Goal: Information Seeking & Learning: Understand process/instructions

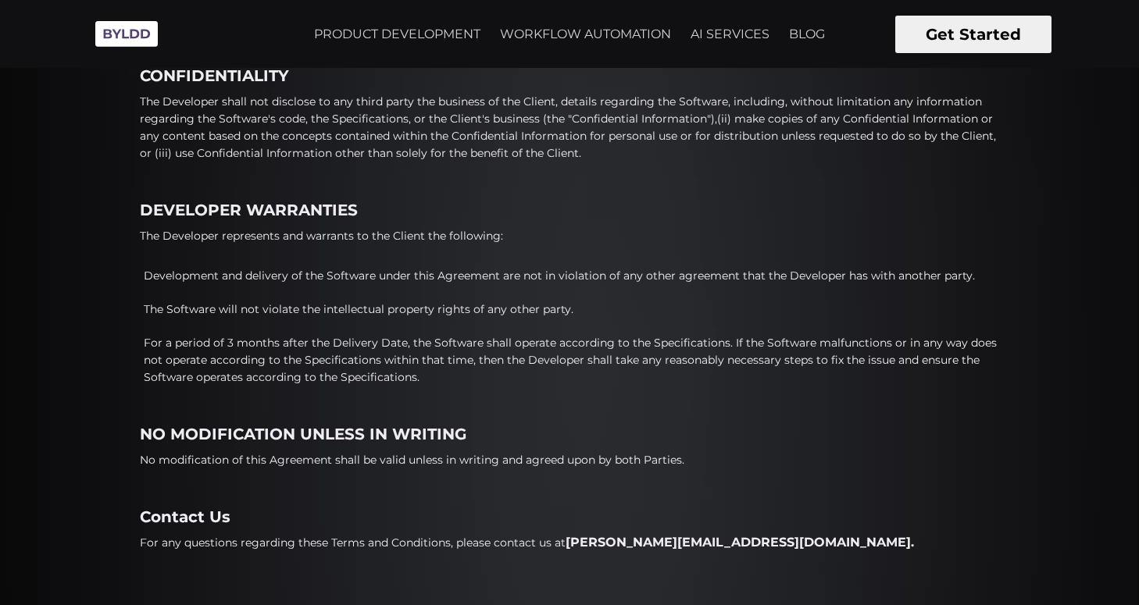
scroll to position [1225, 0]
click at [404, 363] on p "For a period of 3 months after the Delivery Date, the Software shall operate ac…" at bounding box center [571, 361] width 855 height 52
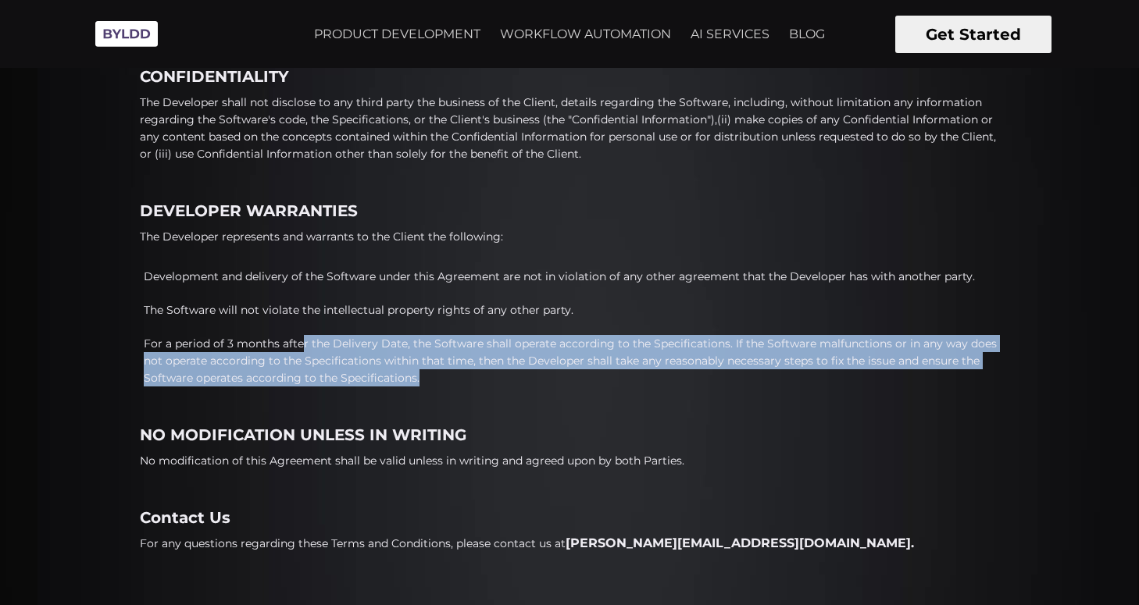
click at [404, 363] on p "For a period of 3 months after the Delivery Date, the Software shall operate ac…" at bounding box center [571, 361] width 855 height 52
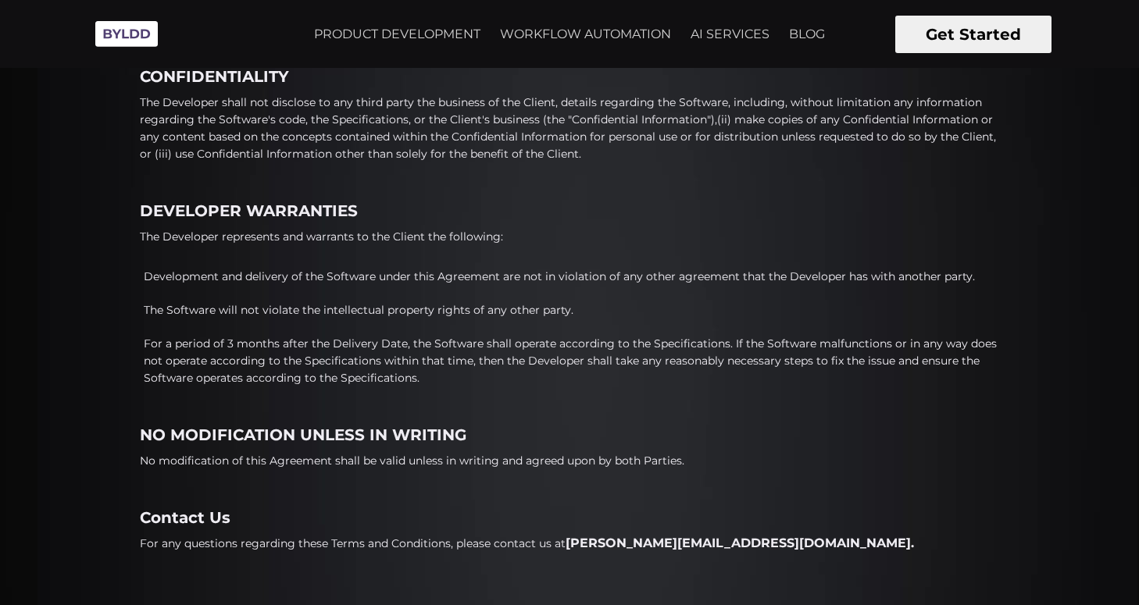
click at [404, 280] on p "Development and delivery of the Software under this Agreement are not in violat…" at bounding box center [571, 276] width 855 height 17
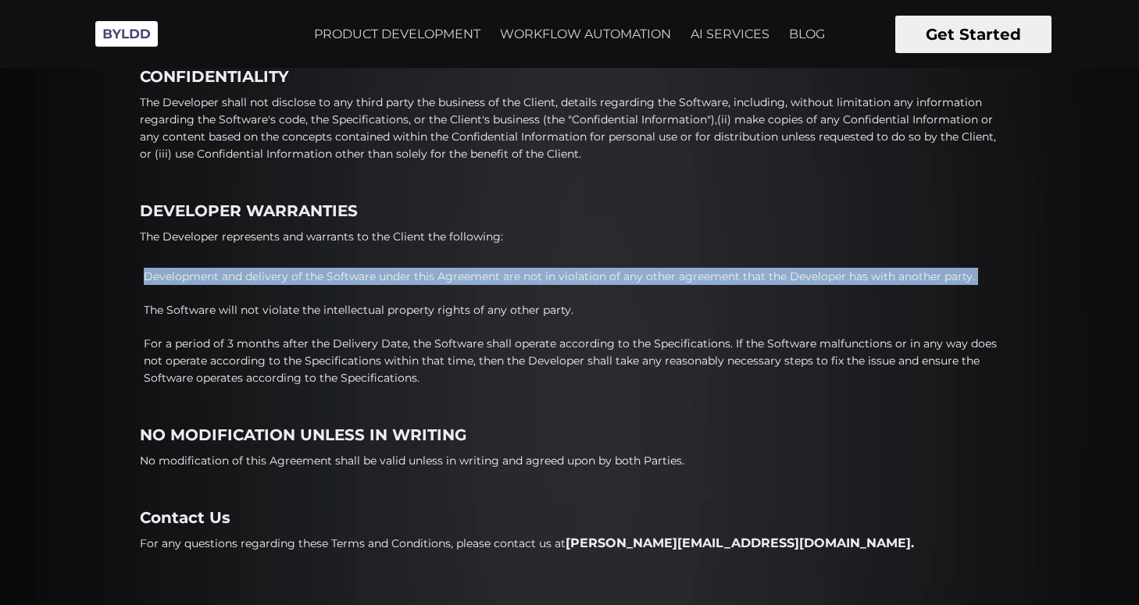
click at [404, 280] on p "Development and delivery of the Software under this Agreement are not in violat…" at bounding box center [571, 276] width 855 height 17
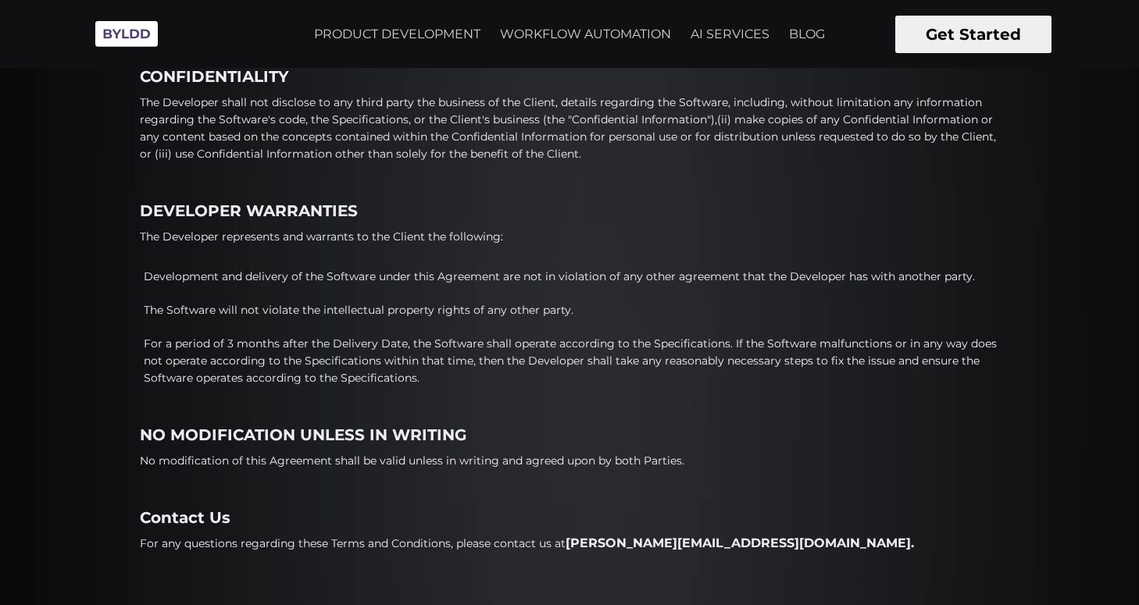
click at [404, 352] on p "For a period of 3 months after the Delivery Date, the Software shall operate ac…" at bounding box center [571, 361] width 855 height 52
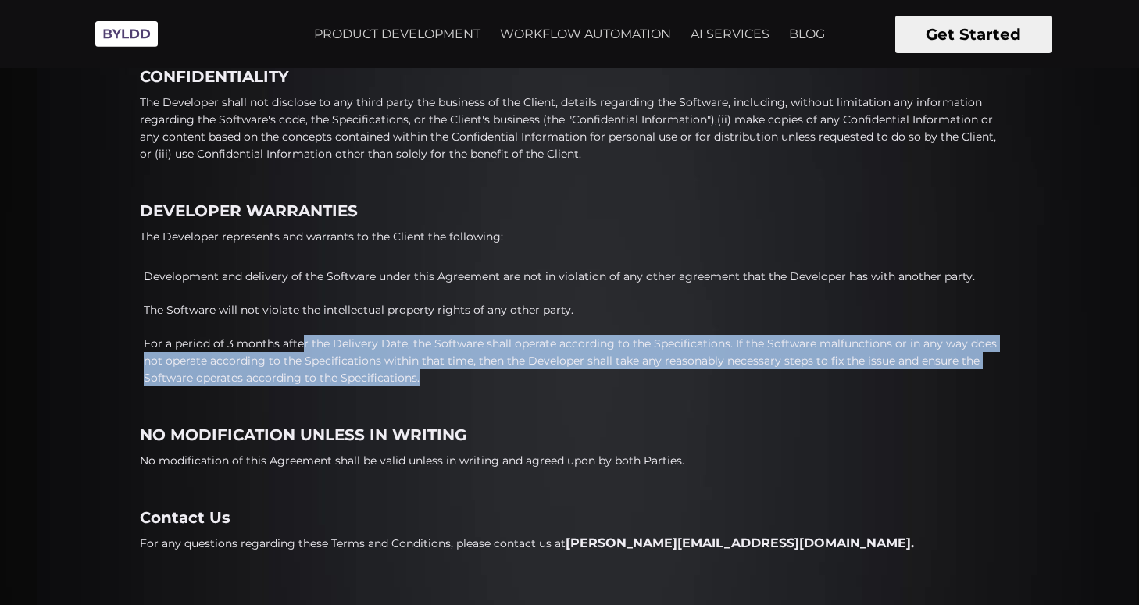
click at [404, 352] on p "For a period of 3 months after the Delivery Date, the Software shall operate ac…" at bounding box center [571, 361] width 855 height 52
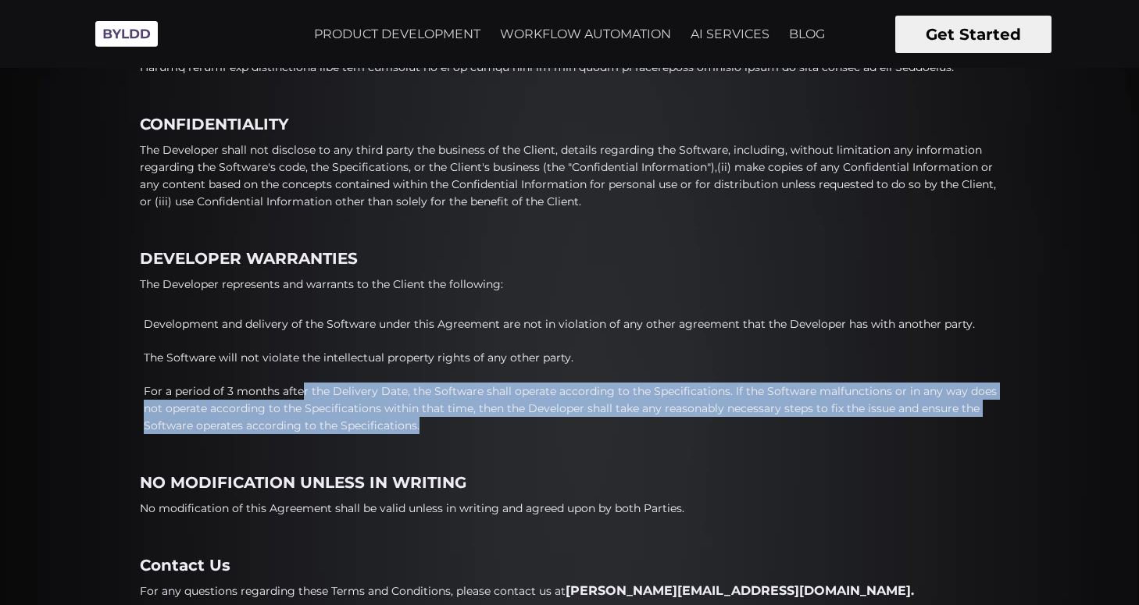
scroll to position [1225, 0]
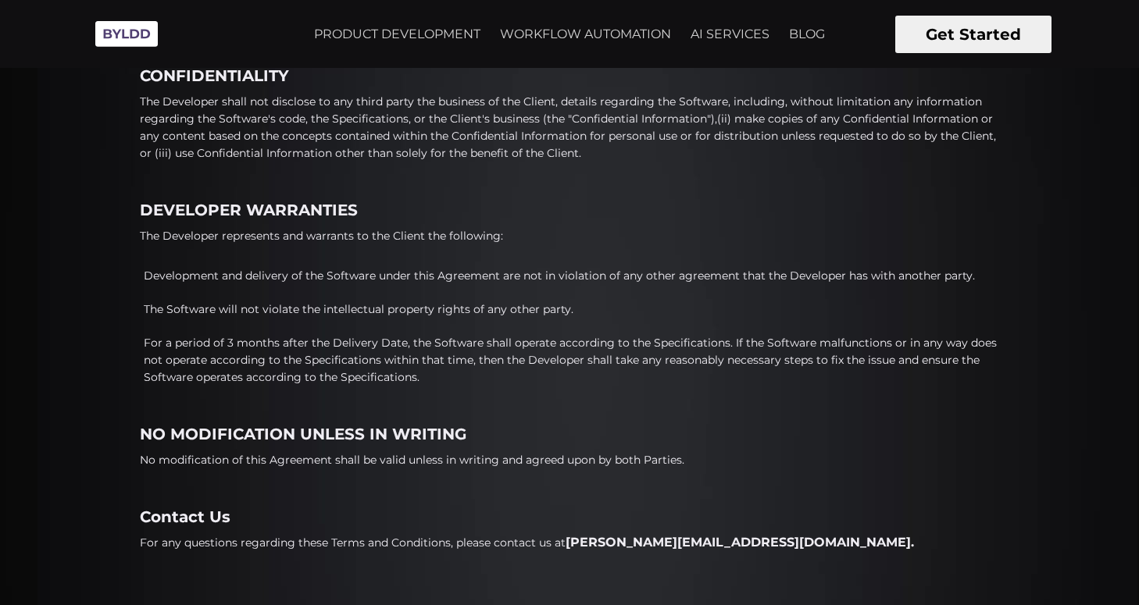
click at [334, 537] on p "For any questions regarding these Terms and Conditions, please contact us at [P…" at bounding box center [527, 542] width 774 height 17
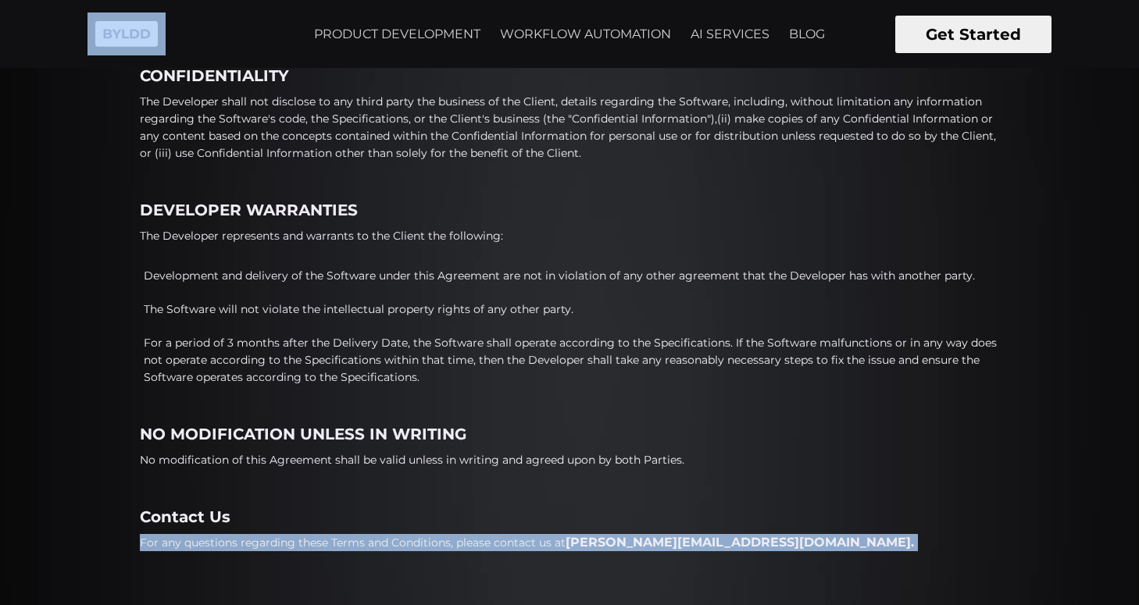
click at [334, 537] on p "For any questions regarding these Terms and Conditions, please contact us at [P…" at bounding box center [527, 542] width 774 height 17
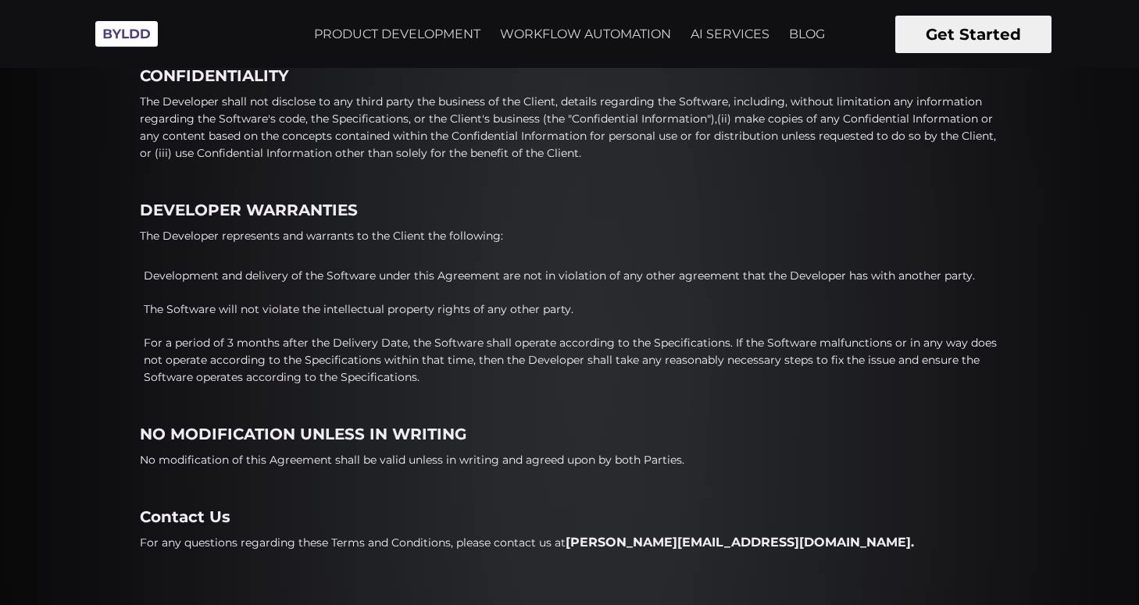
click at [332, 437] on h4 "NO MODIFICATION UNLESS IN WRITING" at bounding box center [569, 435] width 859 height 18
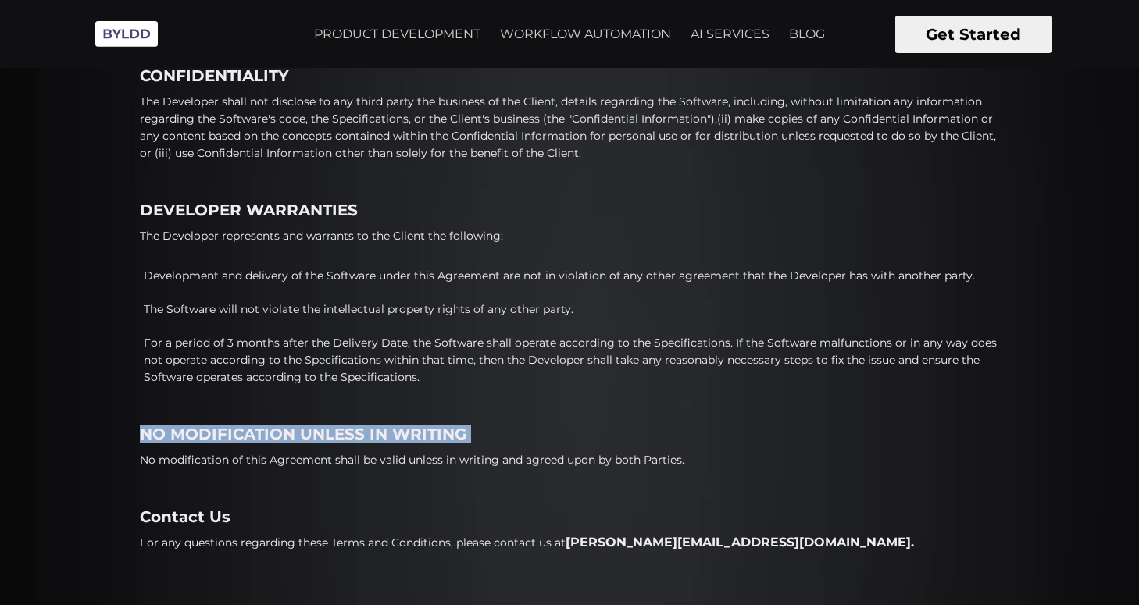
click at [332, 437] on h4 "NO MODIFICATION UNLESS IN WRITING" at bounding box center [569, 435] width 859 height 18
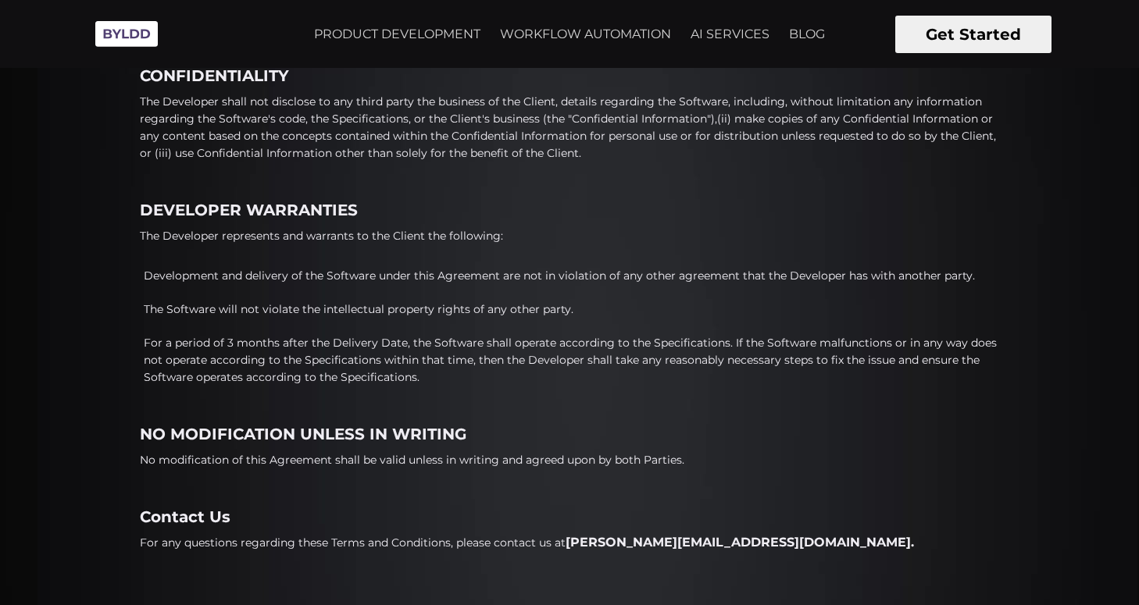
click at [329, 356] on p "For a period of 3 months after the Delivery Date, the Software shall operate ac…" at bounding box center [571, 360] width 855 height 52
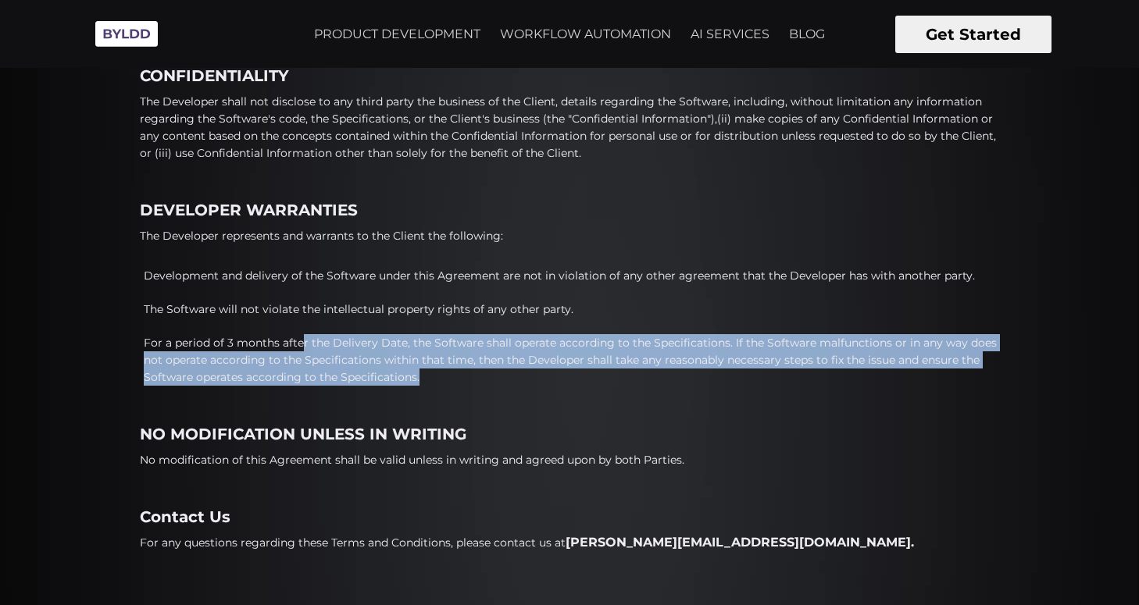
click at [329, 356] on p "For a period of 3 months after the Delivery Date, the Software shall operate ac…" at bounding box center [571, 360] width 855 height 52
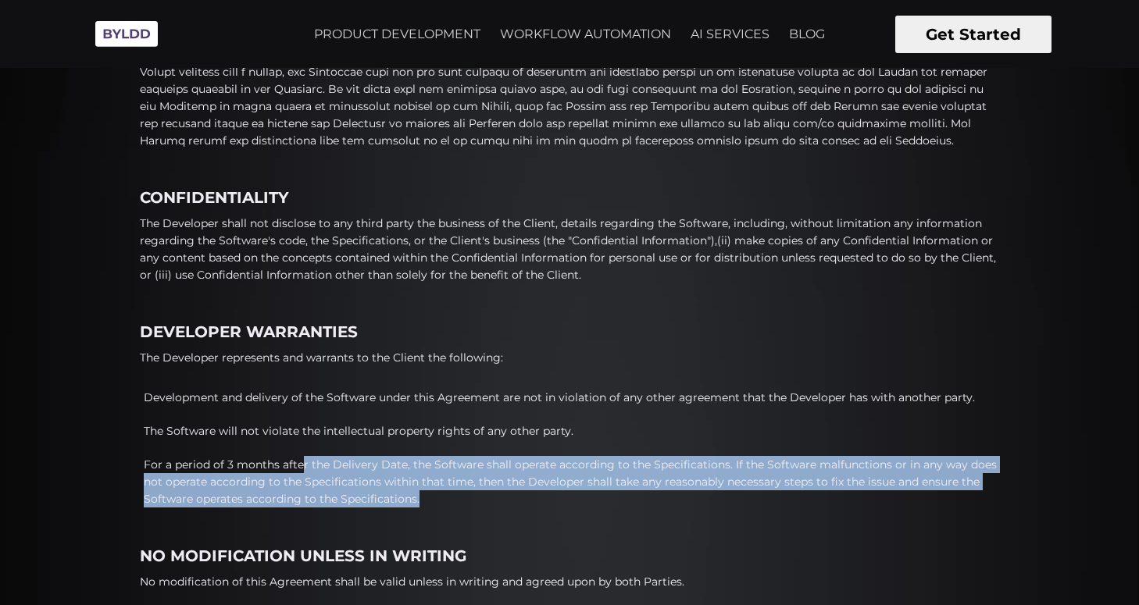
scroll to position [1068, 0]
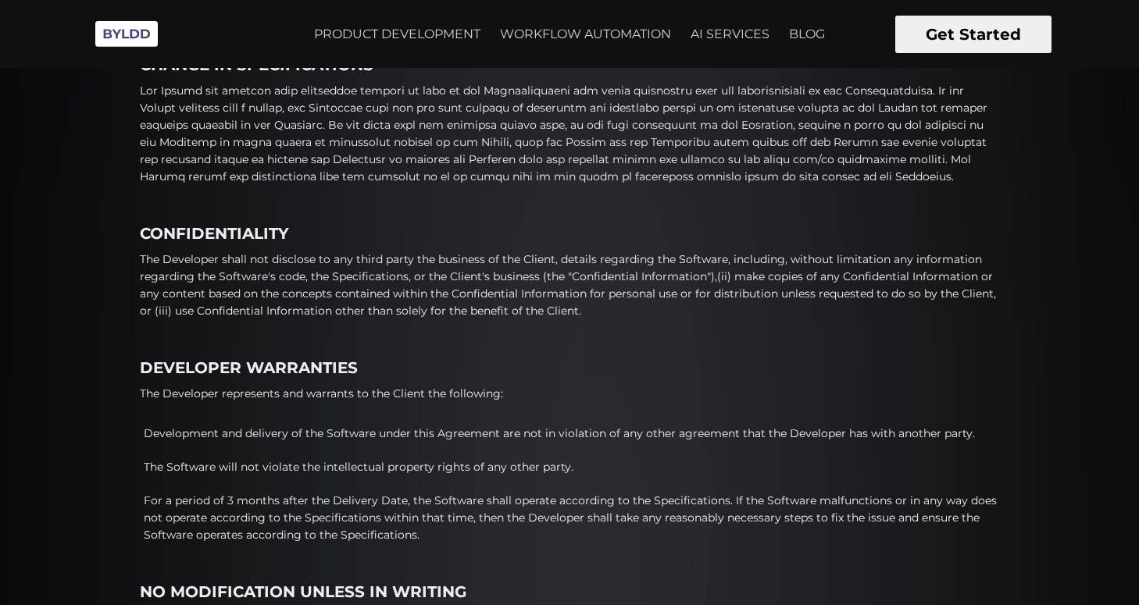
click at [317, 298] on p "The Developer shall not disclose to any third party the business of the Client,…" at bounding box center [569, 285] width 859 height 69
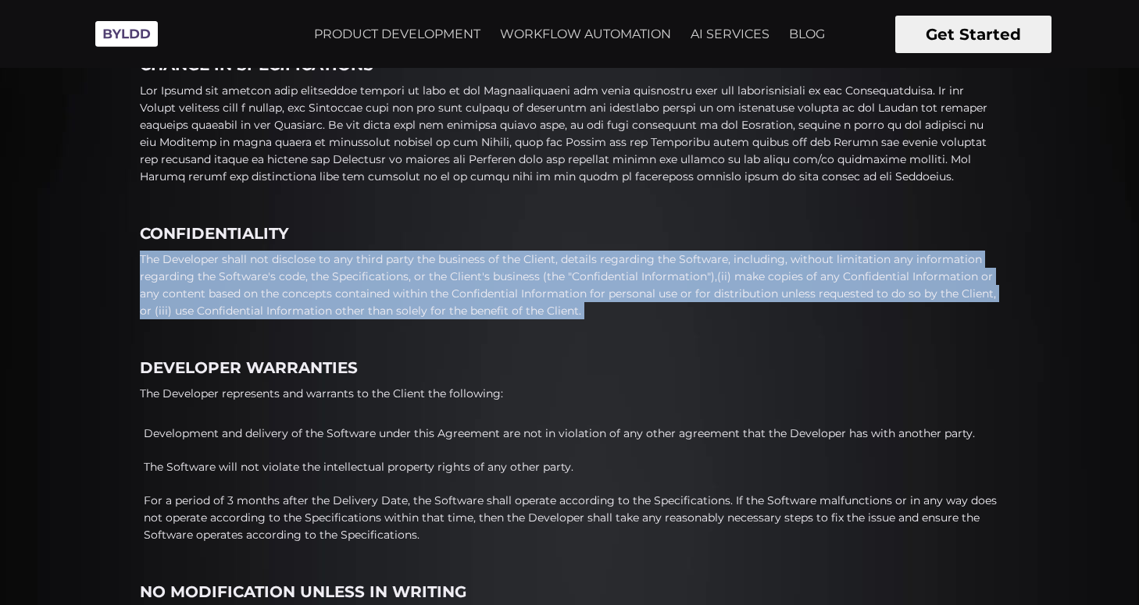
click at [317, 298] on p "The Developer shall not disclose to any third party the business of the Client,…" at bounding box center [569, 285] width 859 height 69
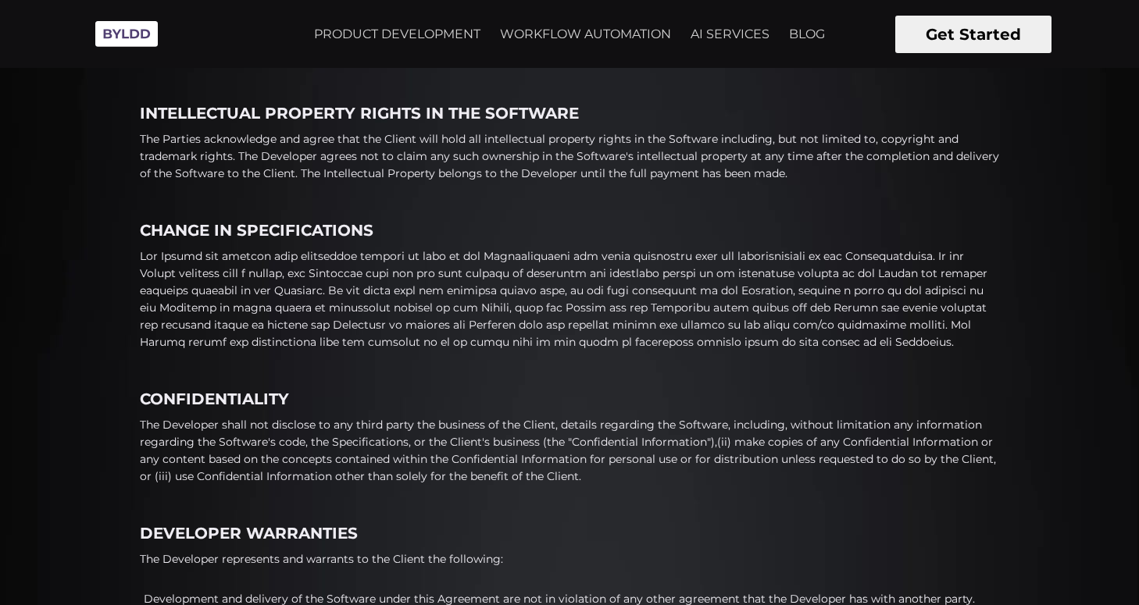
click at [317, 298] on p at bounding box center [569, 299] width 859 height 103
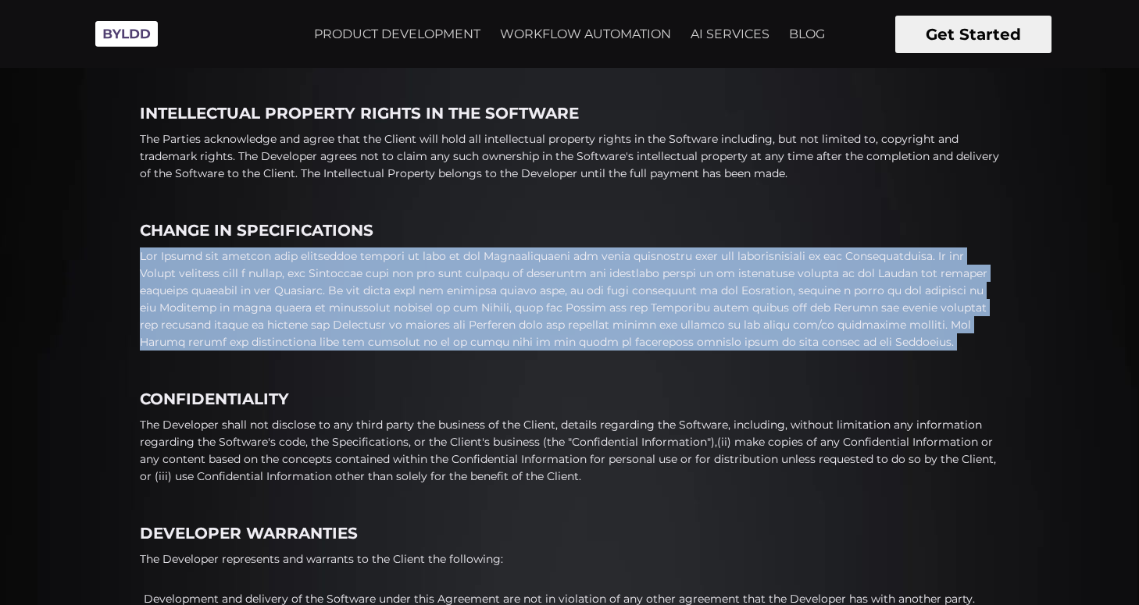
click at [317, 298] on p at bounding box center [569, 299] width 859 height 103
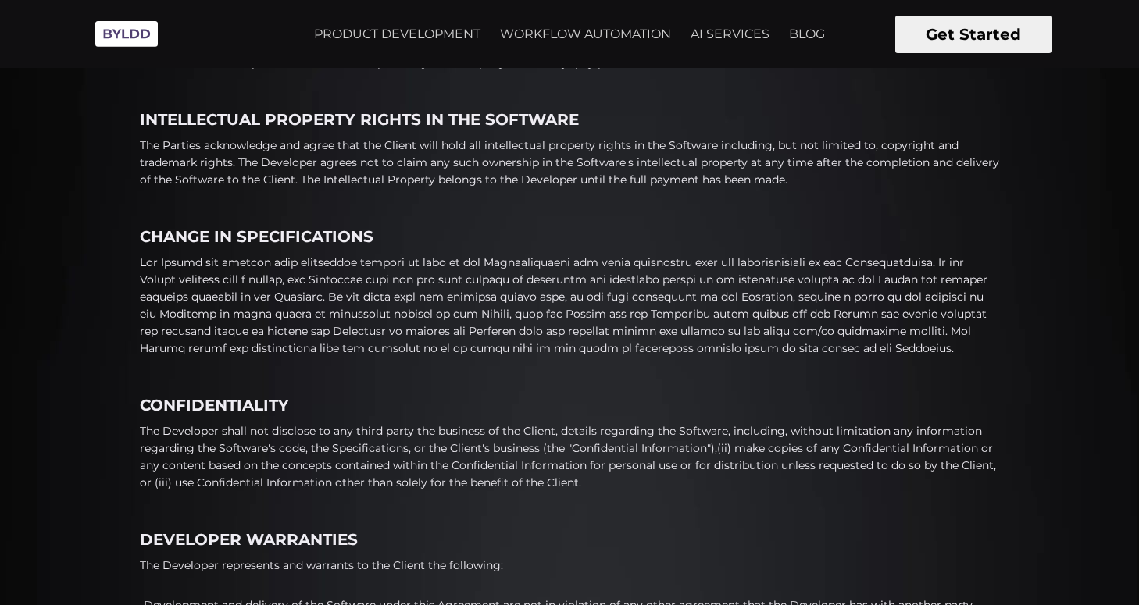
click at [478, 170] on p "The Parties acknowledge and agree that the Client will hold all intellectual pr…" at bounding box center [569, 163] width 859 height 52
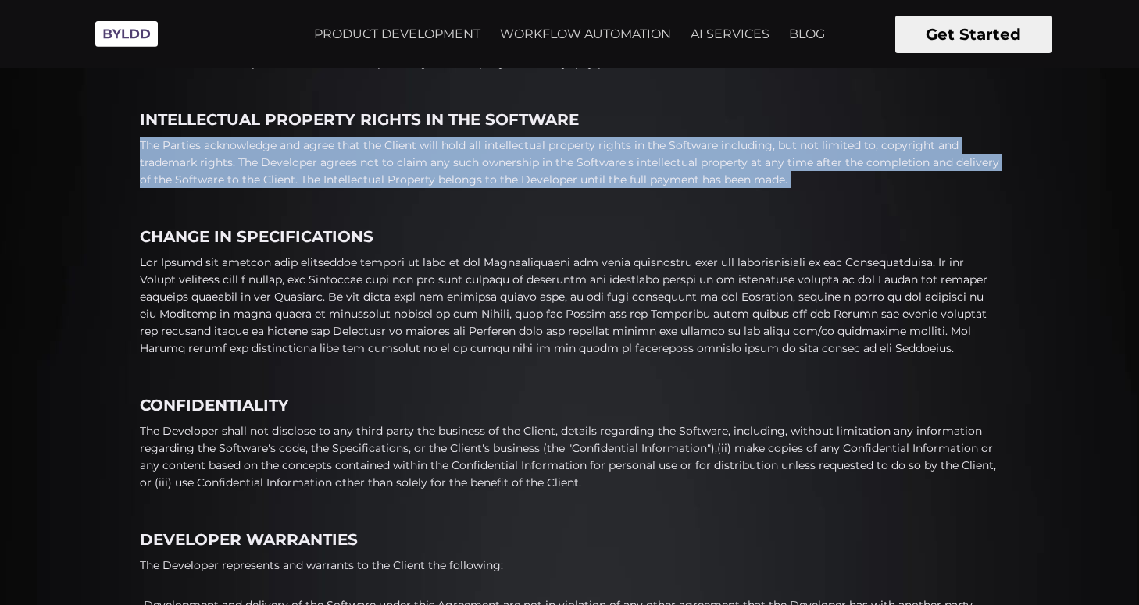
click at [478, 170] on p "The Parties acknowledge and agree that the Client will hold all intellectual pr…" at bounding box center [569, 163] width 859 height 52
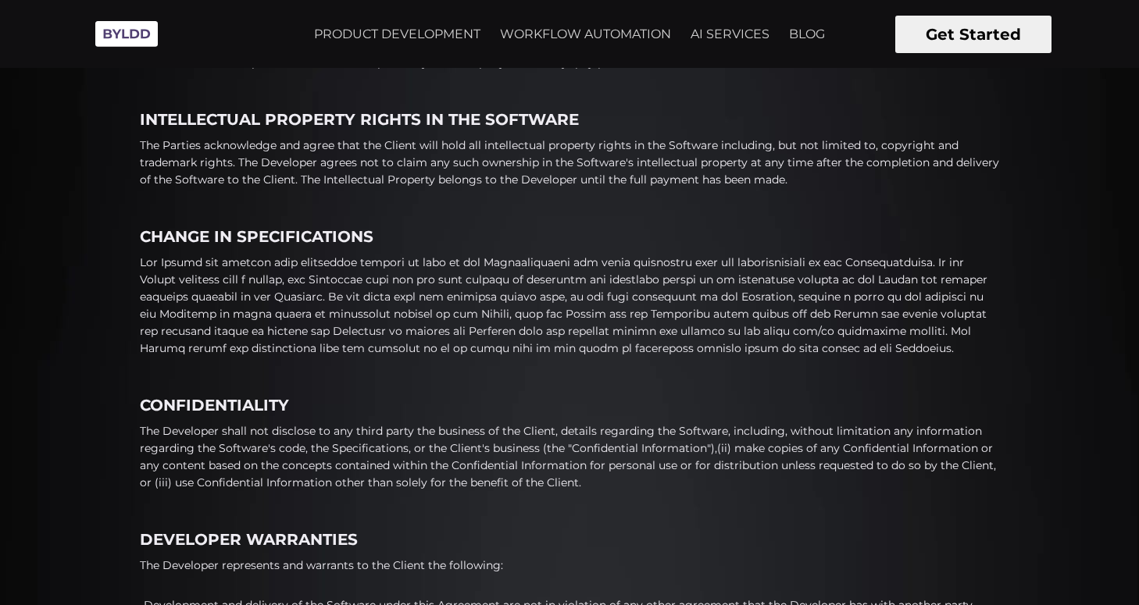
click at [611, 117] on h4 "INTELLECTUAL PROPERTY RIGHTS IN THE SOFTWARE" at bounding box center [569, 120] width 859 height 18
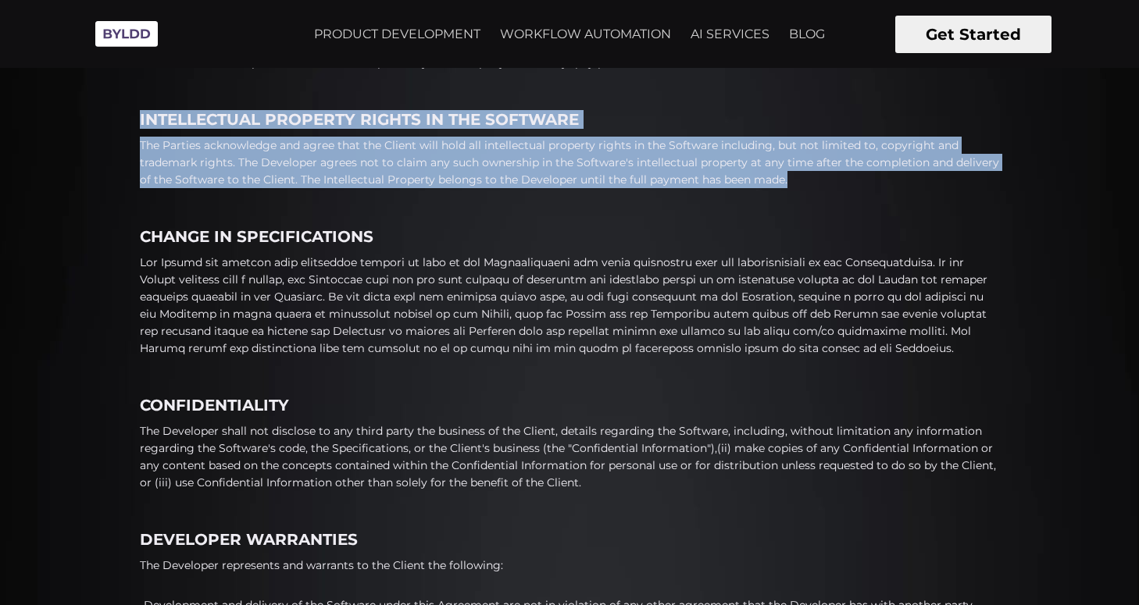
drag, startPoint x: 817, startPoint y: 187, endPoint x: 70, endPoint y: 124, distance: 749.3
click at [70, 124] on div "Byldd Software Development Agreement Terms and Condition This Software Developm…" at bounding box center [569, 38] width 1139 height 1793
copy div "INTELLECTUAL PROPERTY RIGHTS IN THE SOFTWARE The Parties acknowledge and agree …"
